Goal: Information Seeking & Learning: Learn about a topic

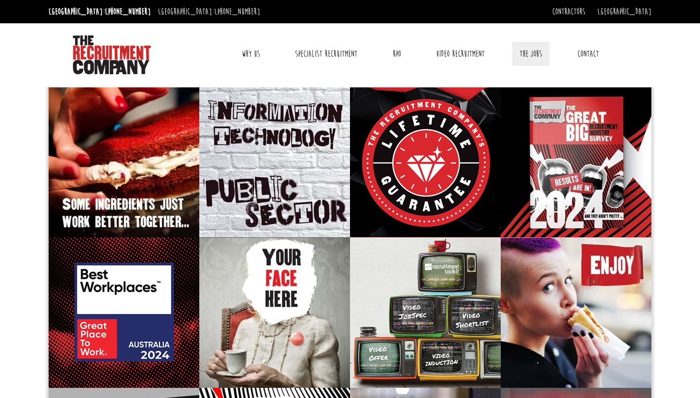
click at [535, 54] on link "The Jobs" at bounding box center [530, 54] width 37 height 24
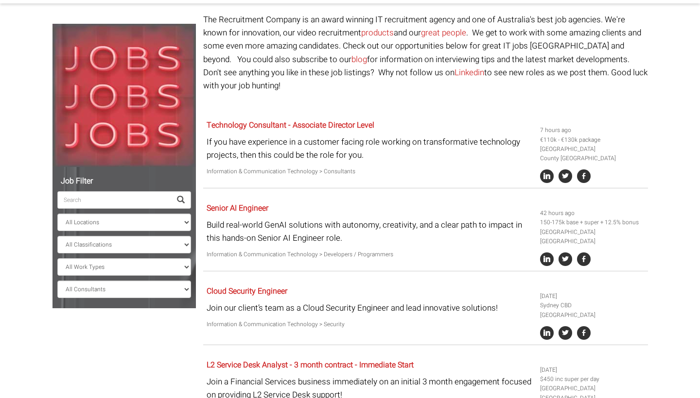
scroll to position [84, 0]
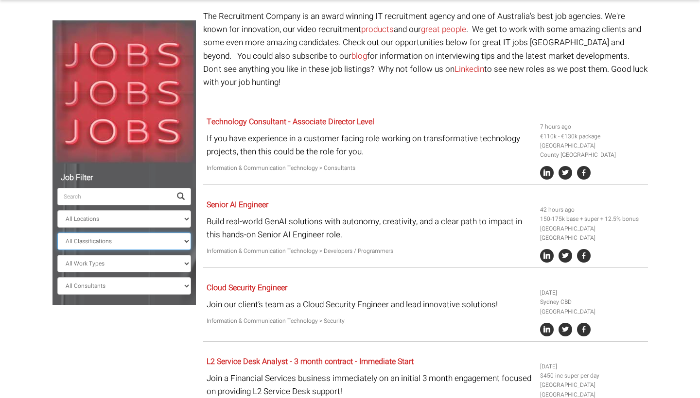
select select "Information & Communication Technology"
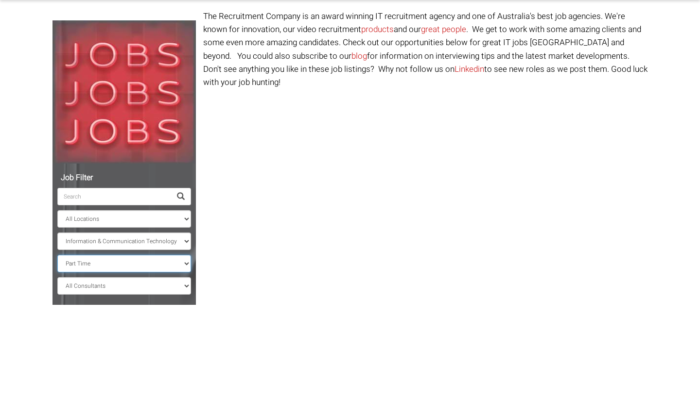
scroll to position [62, 0]
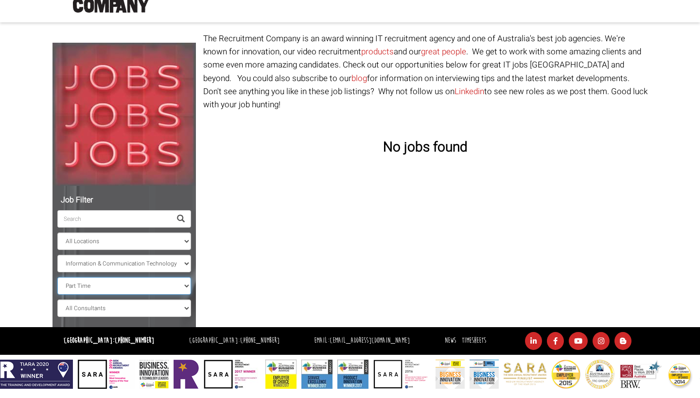
select select "Casual"
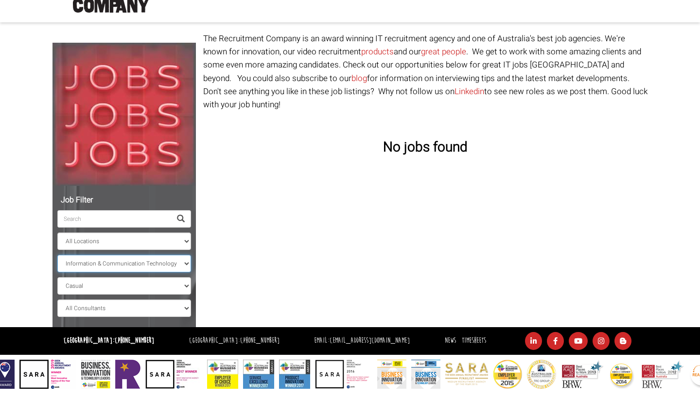
select select "Call Centre & Customer Service"
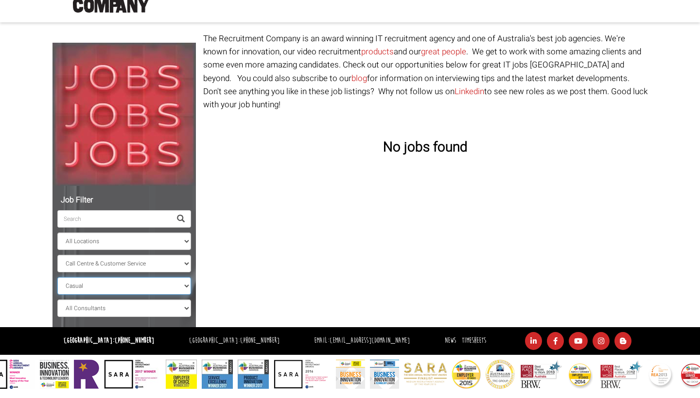
select select "Part Time"
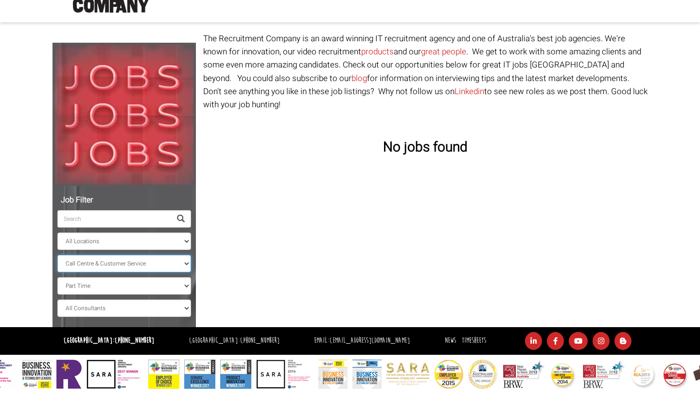
select select
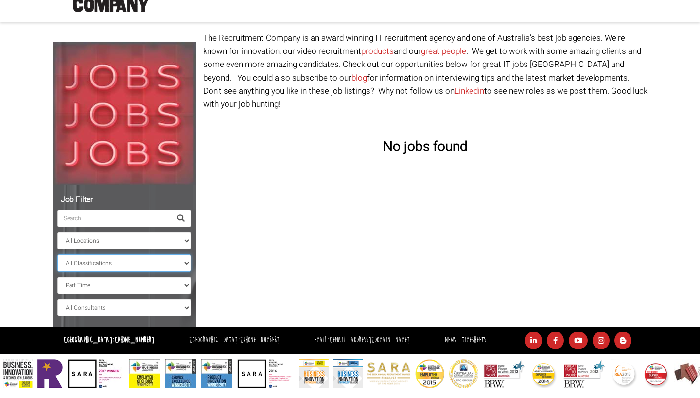
scroll to position [62, 0]
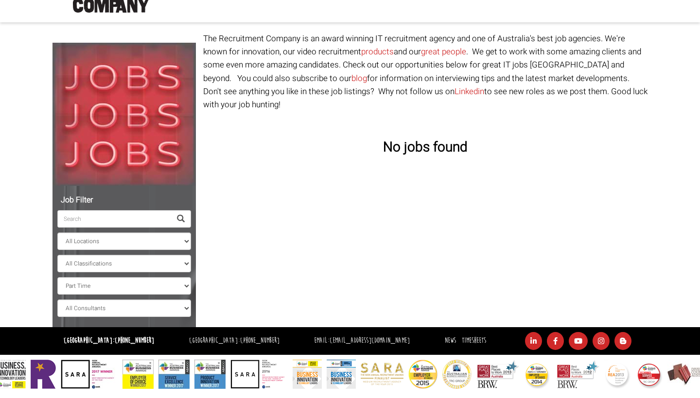
click at [179, 216] on span at bounding box center [181, 219] width 8 height 8
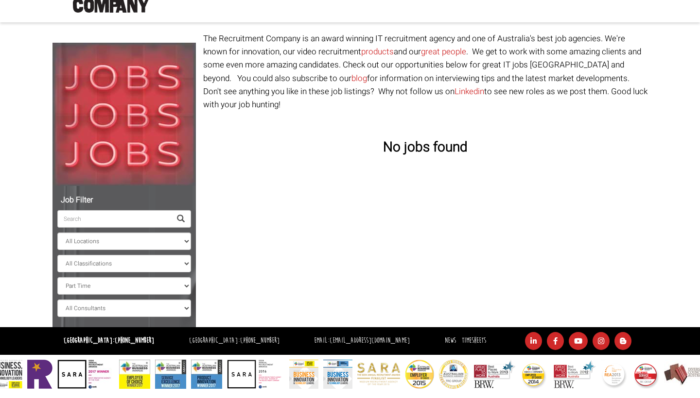
click at [176, 294] on ul "All Locations [GEOGRAPHIC_DATA] [GEOGRAPHIC_DATA] [GEOGRAPHIC_DATA] [GEOGRAPHIC…" at bounding box center [124, 254] width 134 height 126
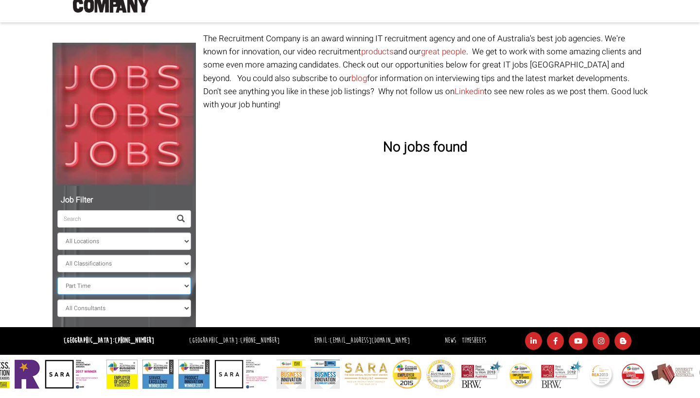
select select "Casual"
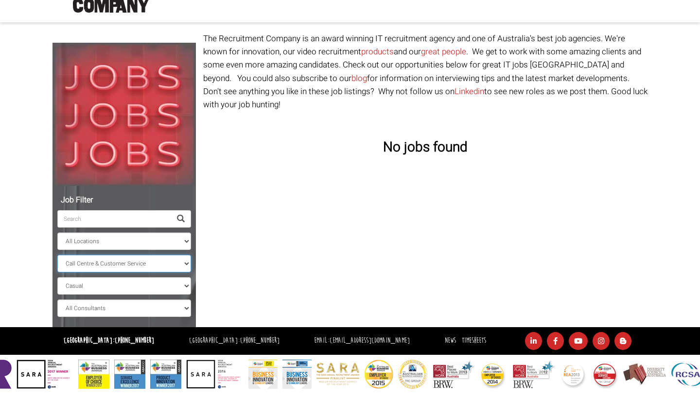
select select "Consulting & Strategy"
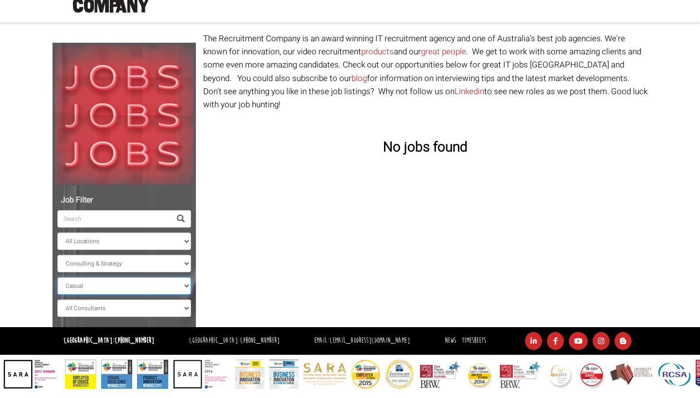
select select
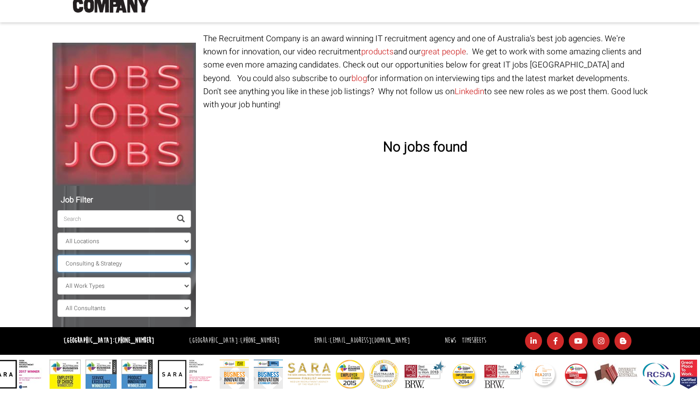
select select
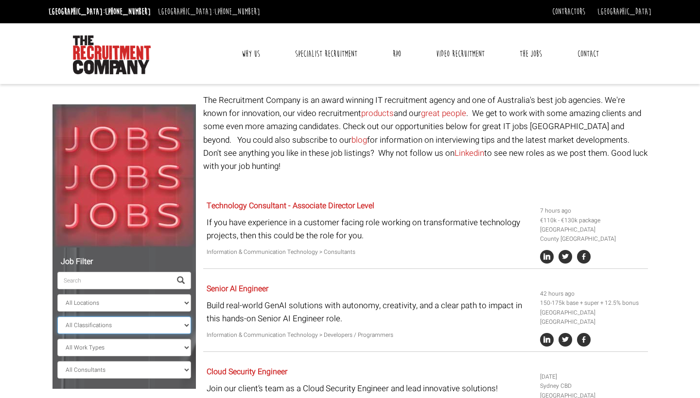
scroll to position [62, 0]
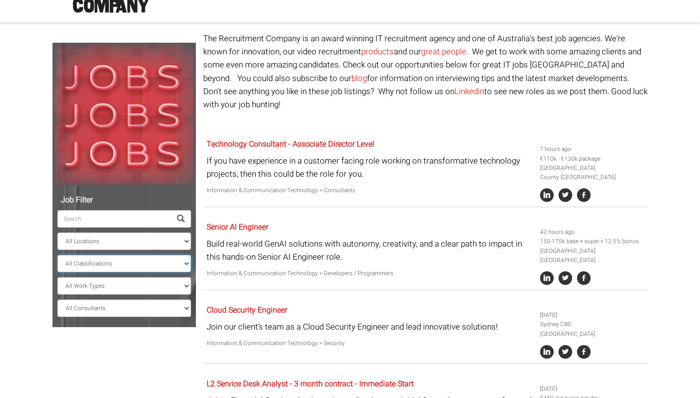
scroll to position [84, 0]
